Goal: Task Accomplishment & Management: Use online tool/utility

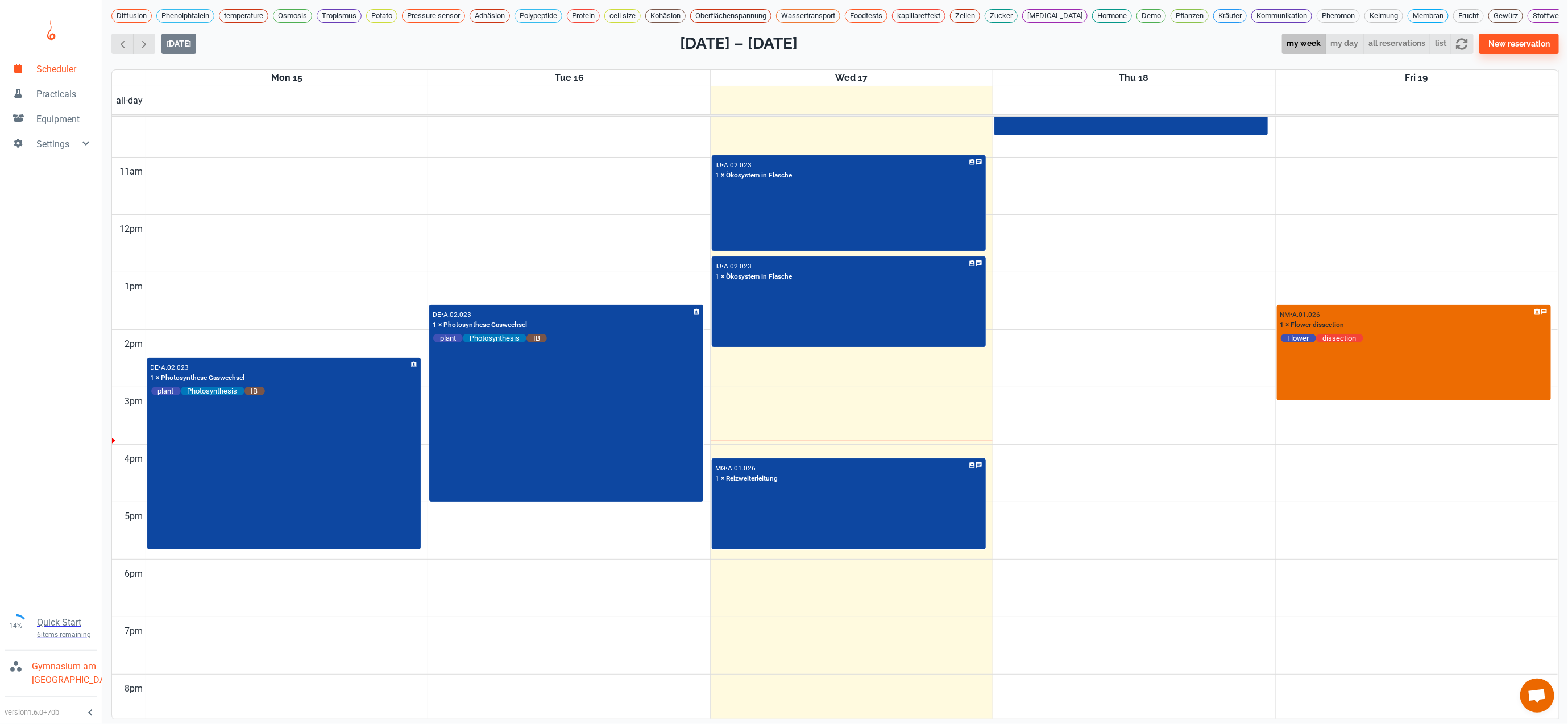
scroll to position [519, 0]
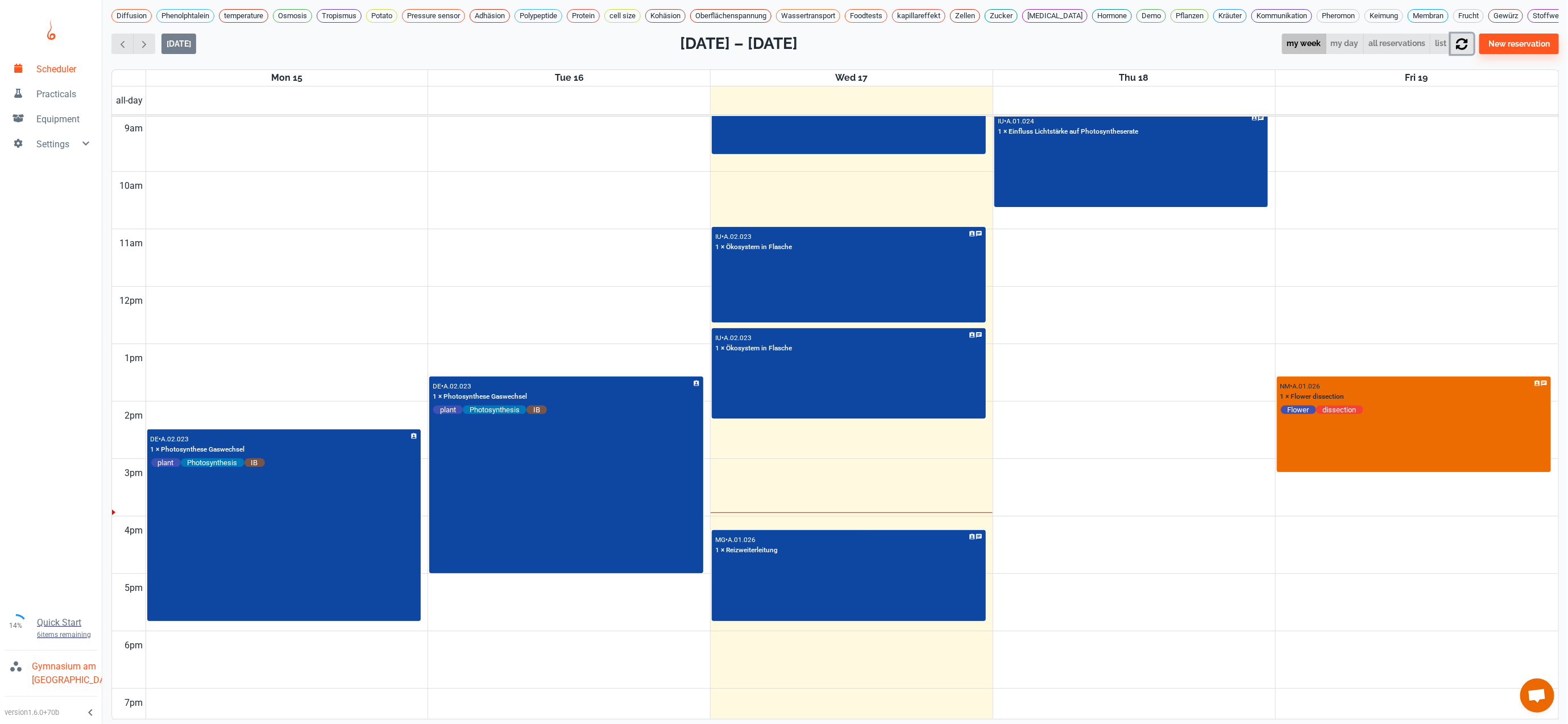
click at [1467, 49] on icon "button" at bounding box center [1462, 44] width 12 height 12
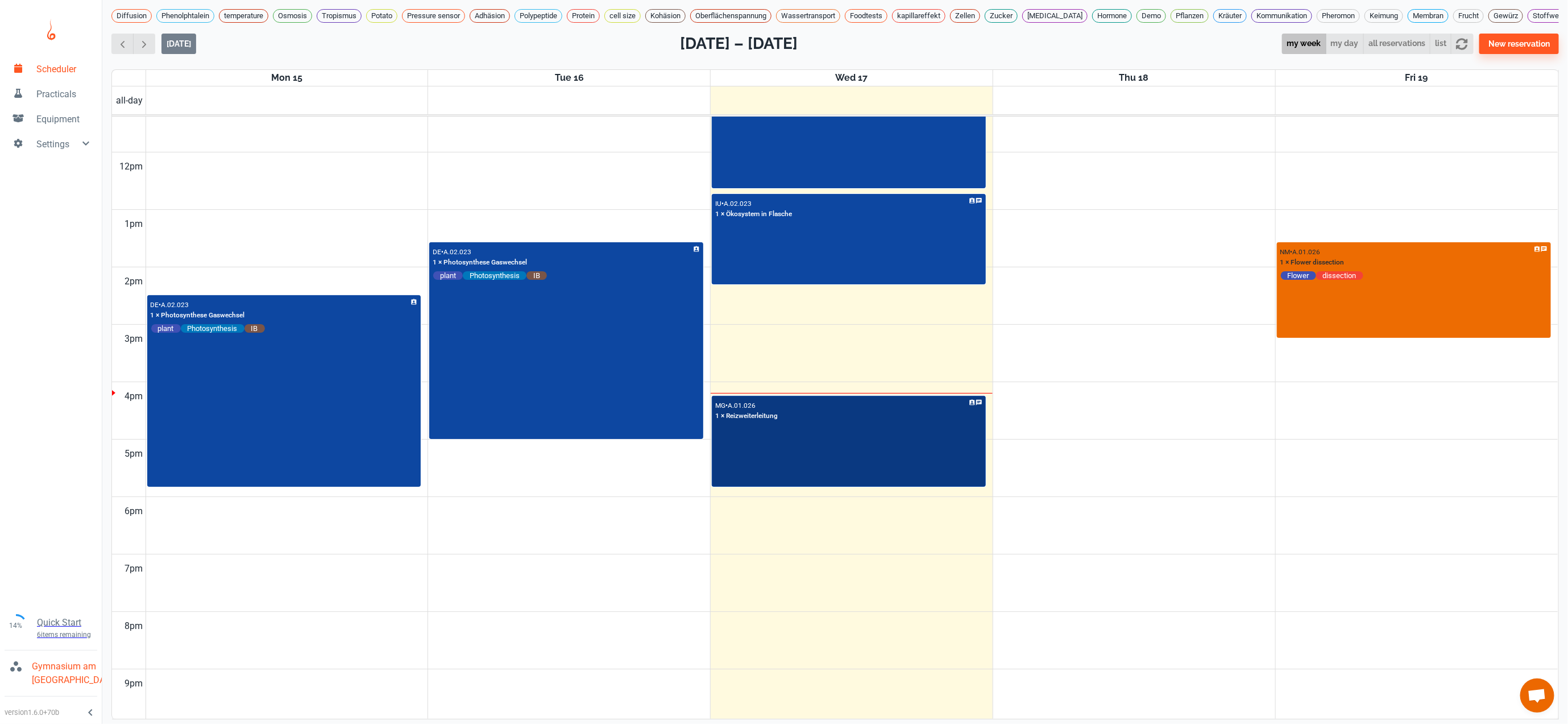
click at [922, 487] on div "MG • A.01.026 1 × Reizweiterleitung" at bounding box center [848, 441] width 271 height 89
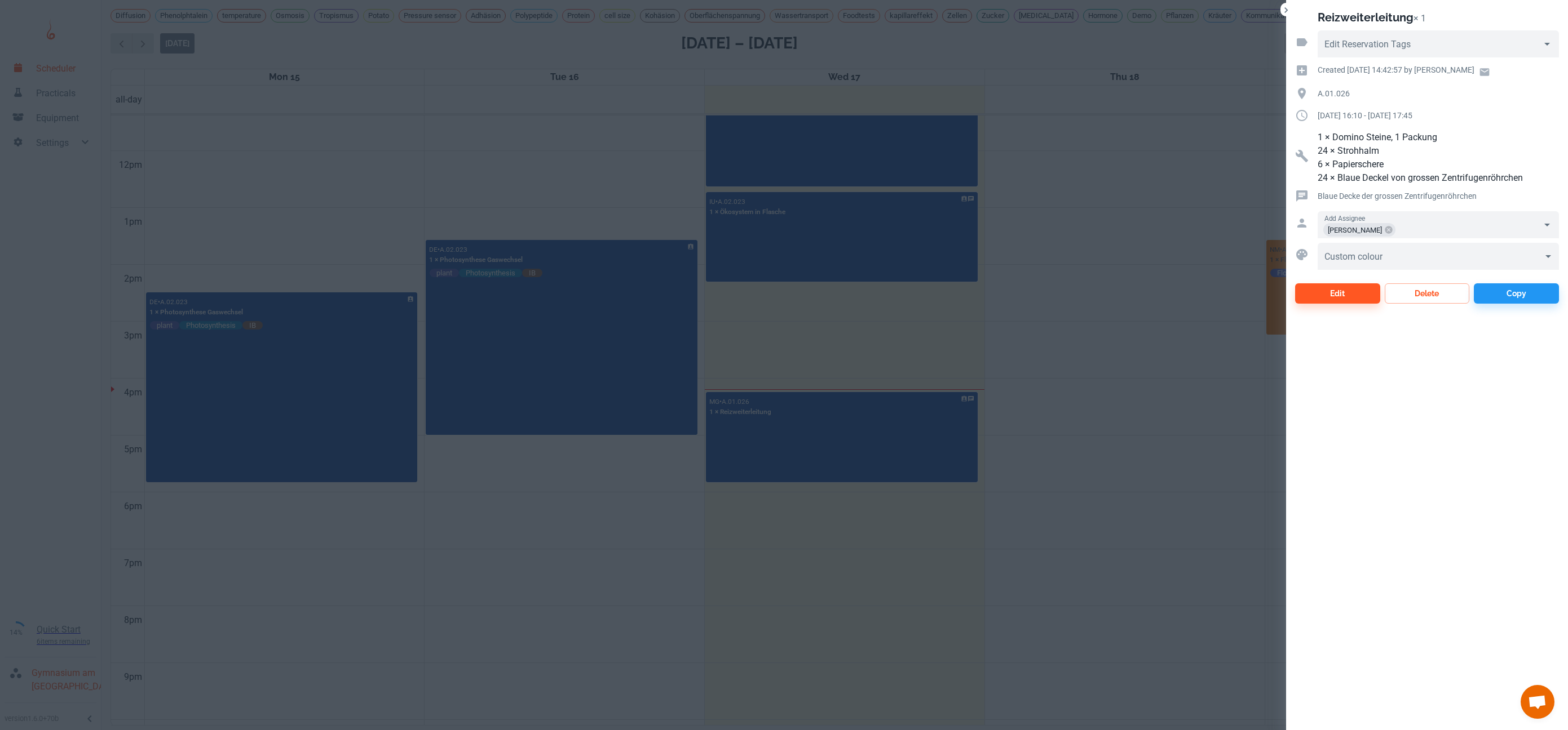
click at [1069, 357] on div at bounding box center [784, 365] width 1568 height 730
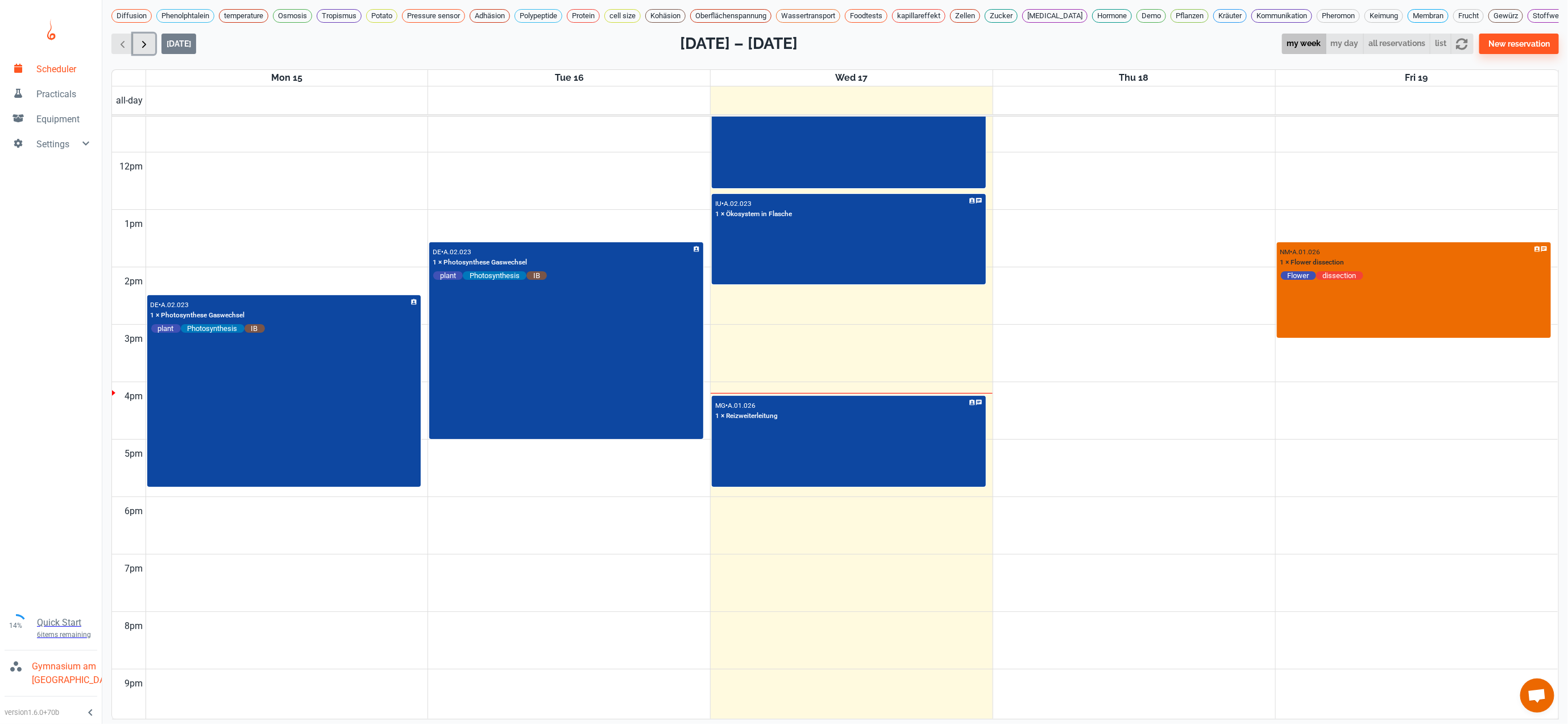
click at [147, 50] on span "button" at bounding box center [144, 44] width 12 height 12
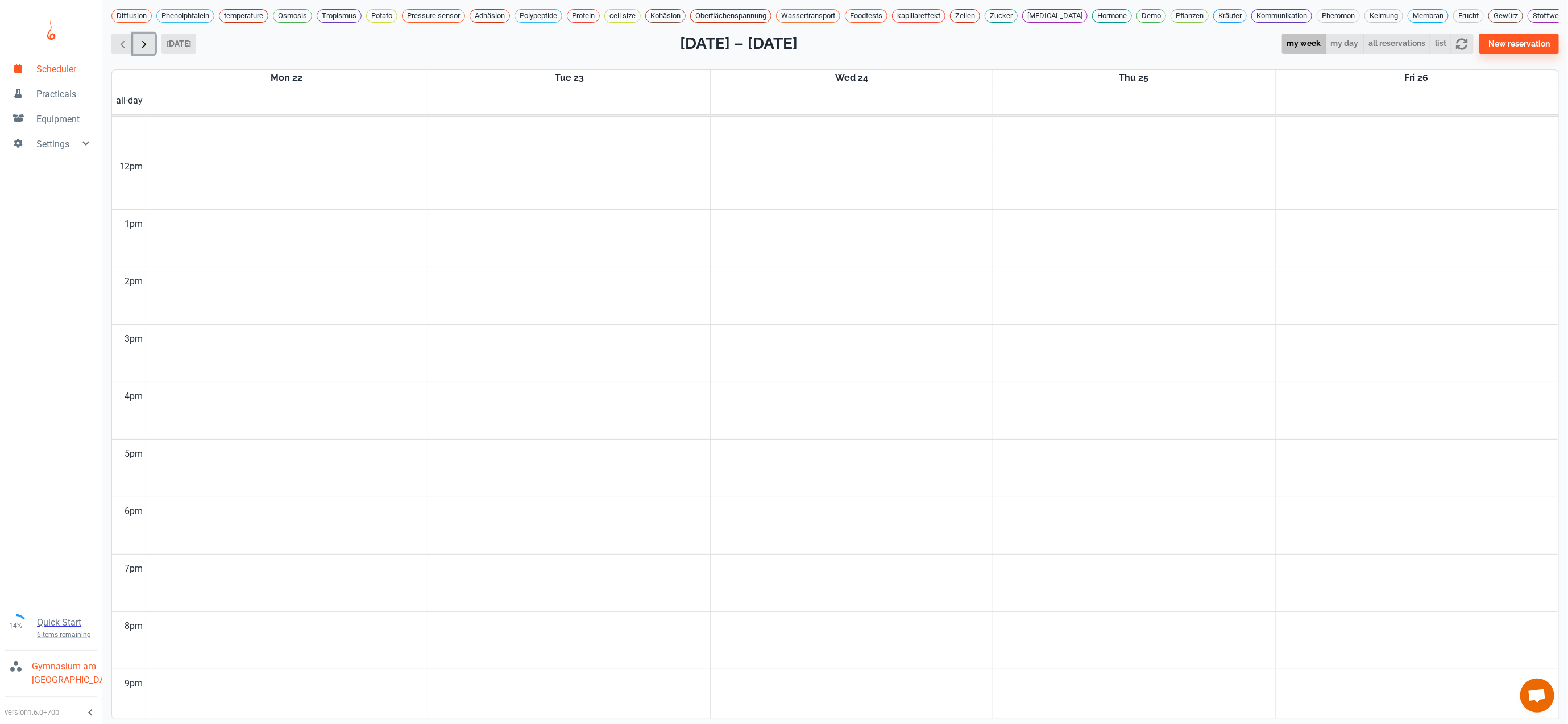
scroll to position [462, 0]
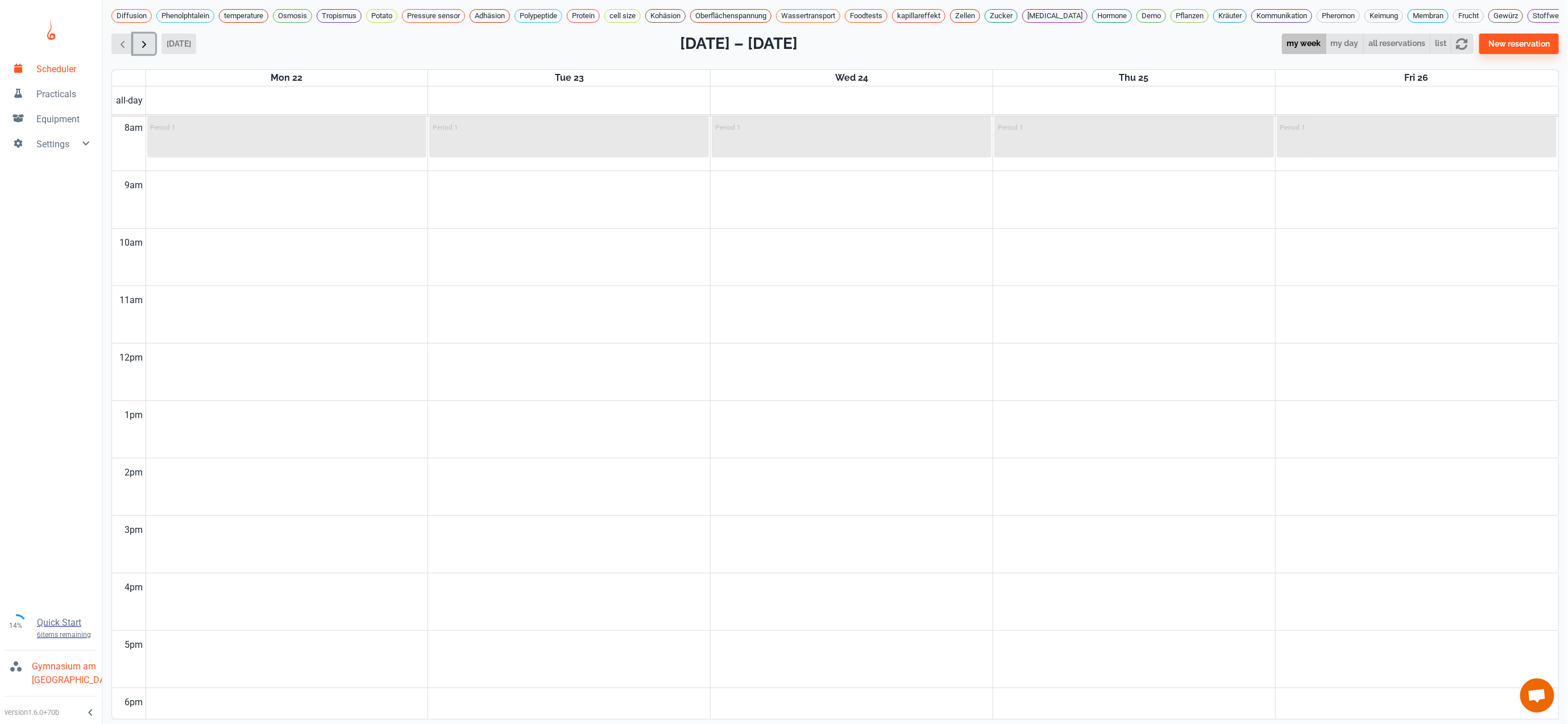
click at [146, 50] on span "button" at bounding box center [144, 44] width 12 height 12
click at [116, 50] on span "button" at bounding box center [122, 44] width 12 height 12
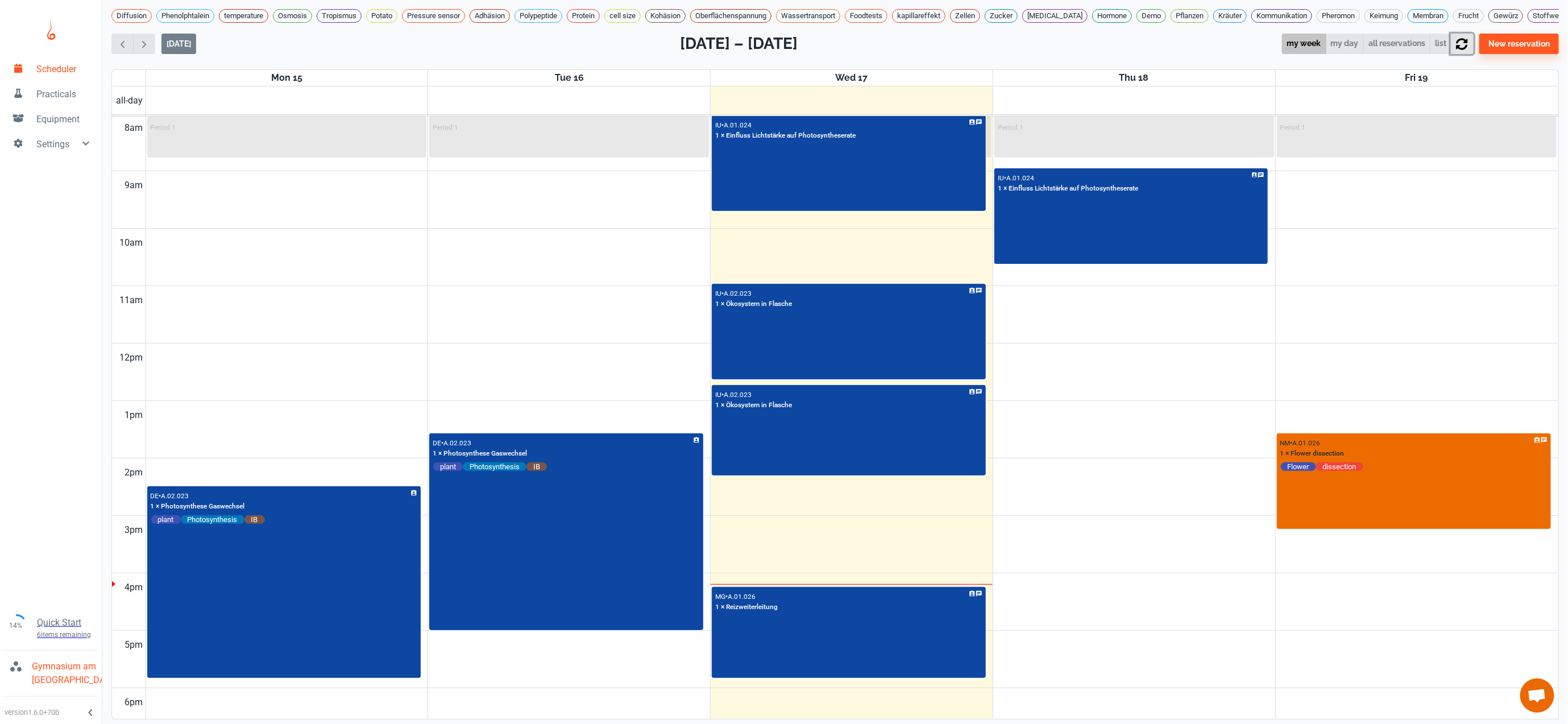
click at [1467, 50] on icon "button" at bounding box center [1461, 44] width 12 height 12
click at [146, 50] on span "button" at bounding box center [144, 44] width 12 height 12
